Goal: Task Accomplishment & Management: Use online tool/utility

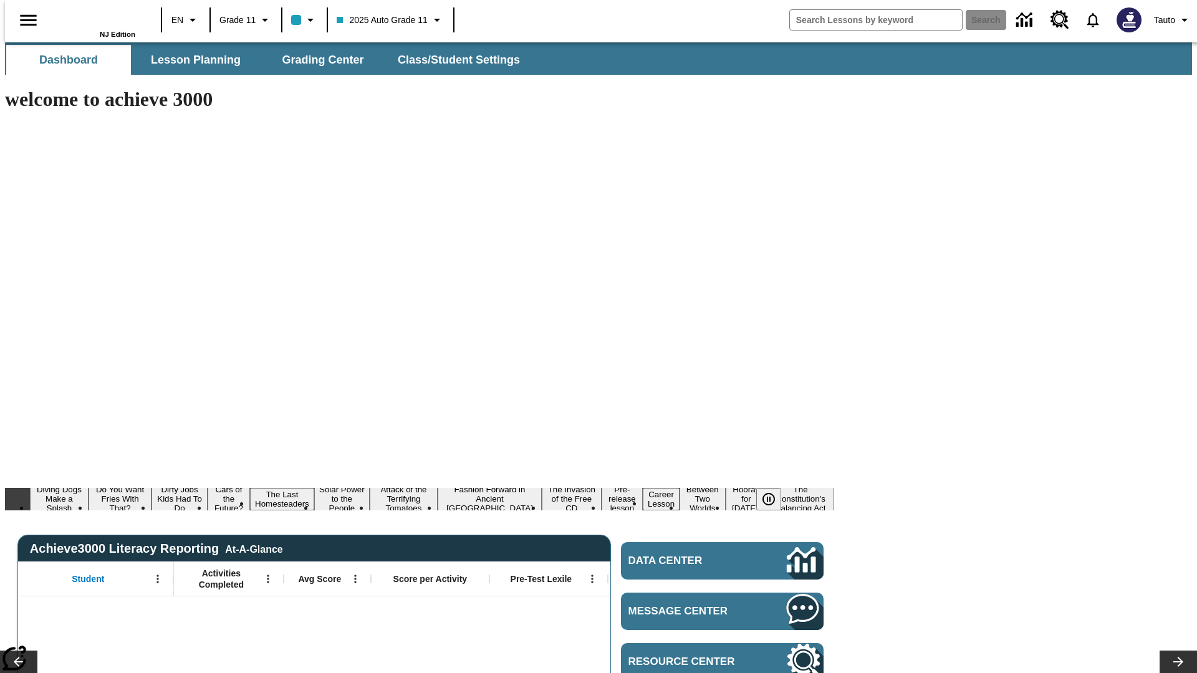
type input "-1"
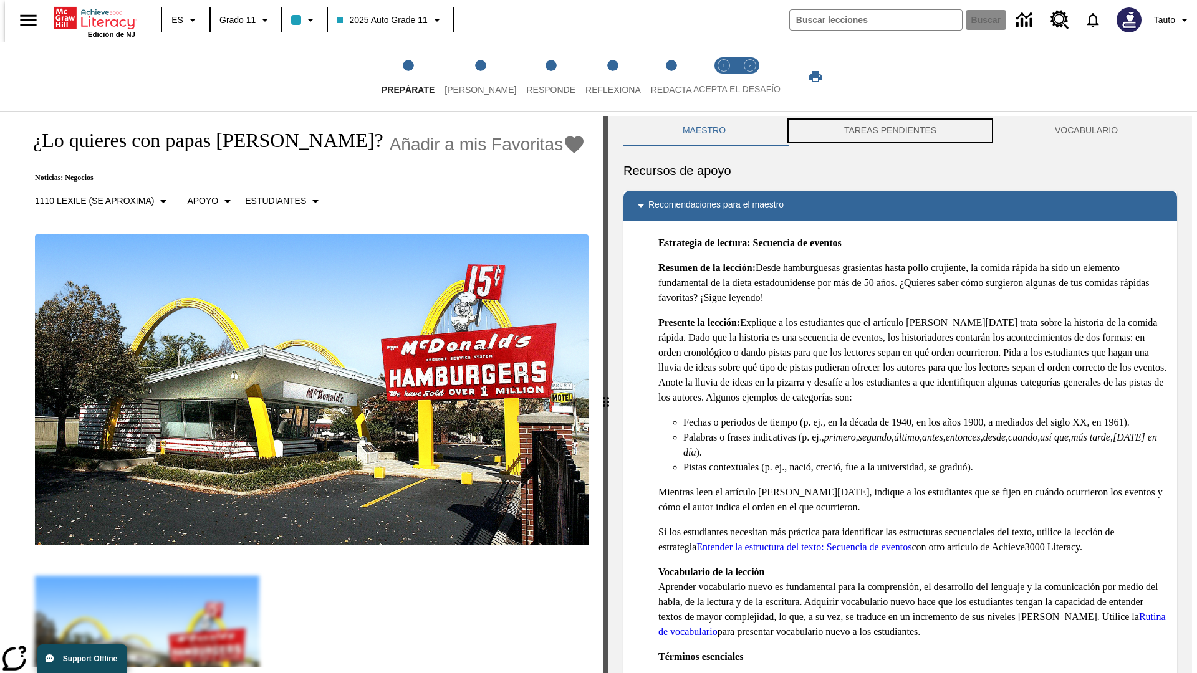
click at [890, 131] on button "TAREAS PENDIENTES" at bounding box center [890, 131] width 211 height 30
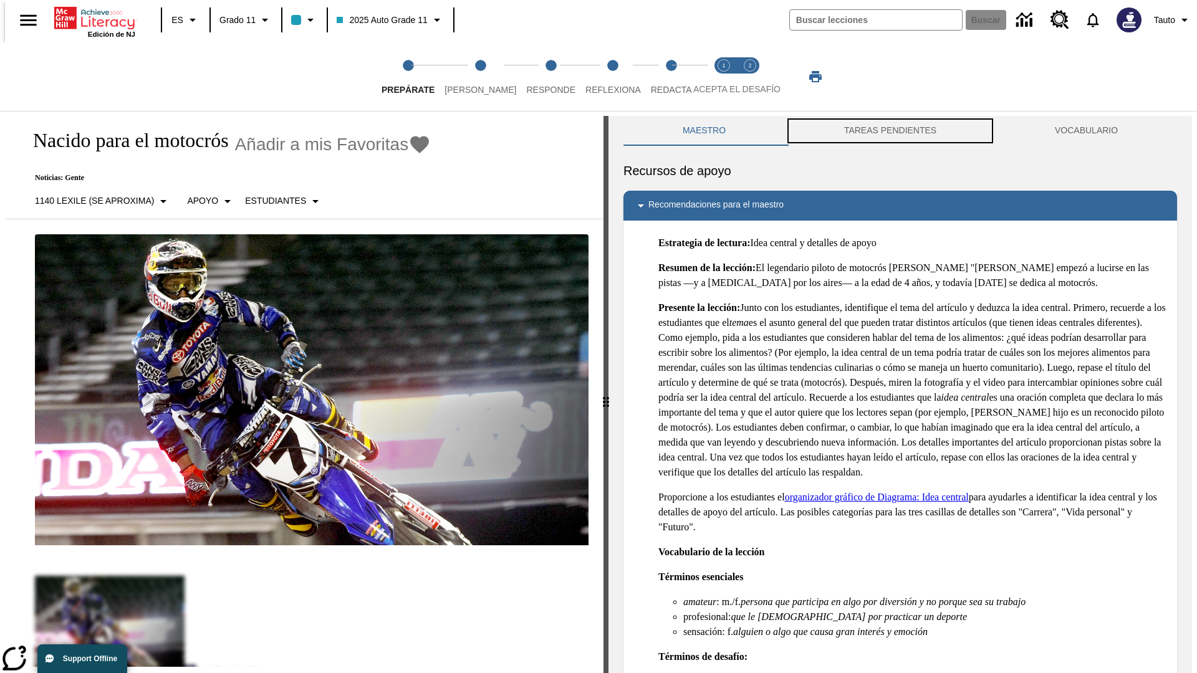
click at [890, 131] on button "TAREAS PENDIENTES" at bounding box center [890, 131] width 211 height 30
